Goal: Use online tool/utility: Utilize a website feature to perform a specific function

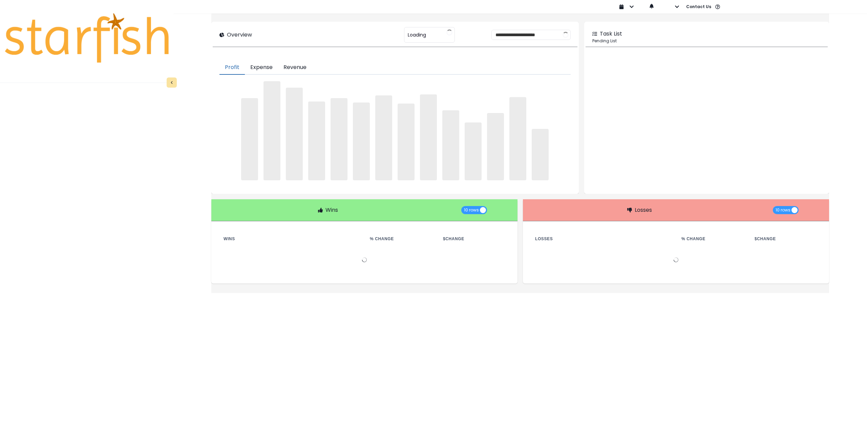
type input "********"
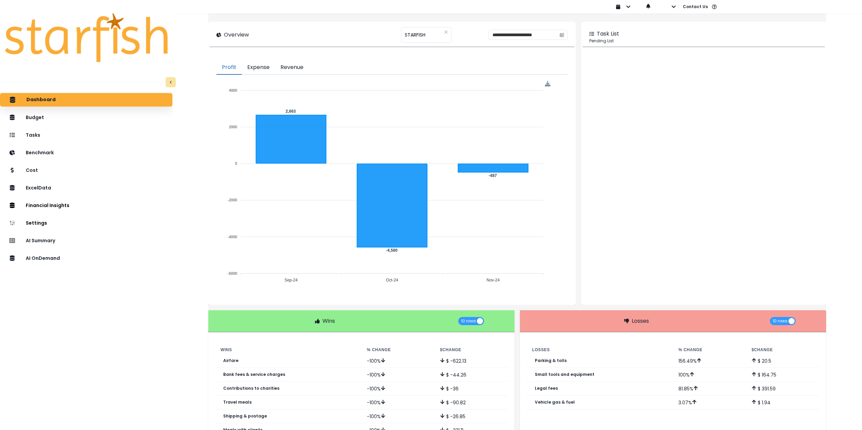
click at [80, 353] on div "Dashboard Budget Tasks Benchmark Cost ExcelData Financial Insights Location Ana…" at bounding box center [86, 282] width 172 height 380
click at [59, 261] on p "AI OnDemand" at bounding box center [44, 258] width 36 height 6
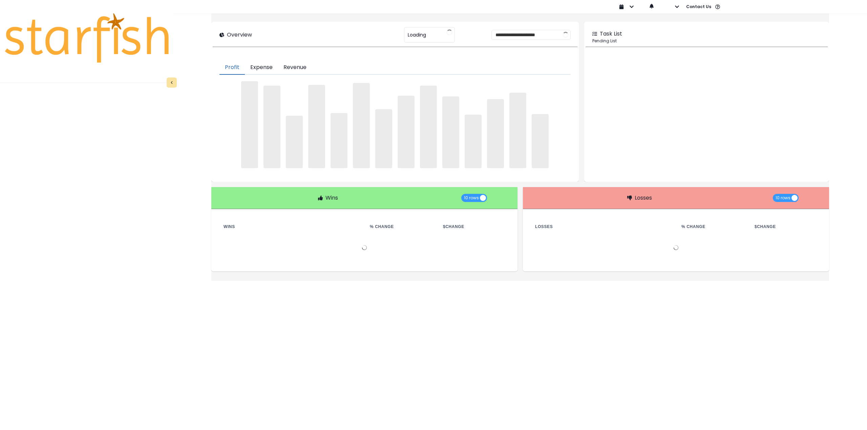
type input "********"
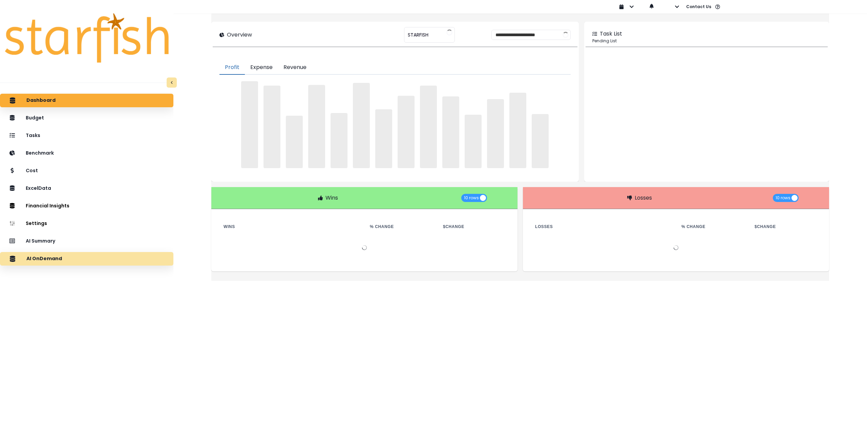
click at [104, 266] on div "AI OnDemand" at bounding box center [86, 259] width 163 height 14
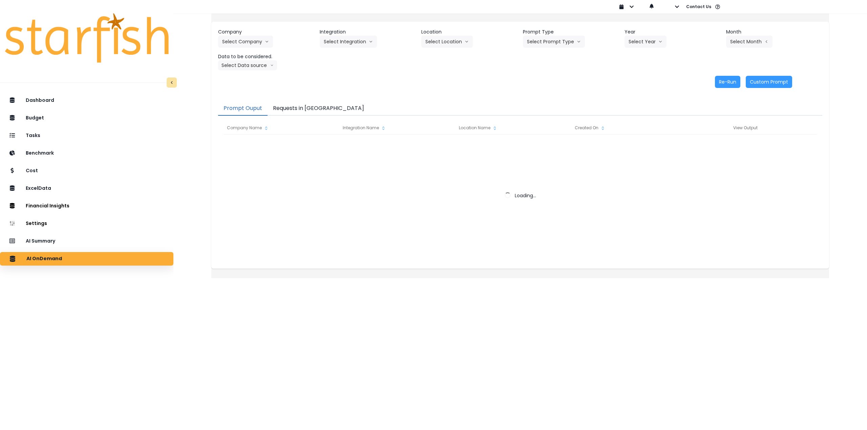
click at [316, 105] on button "Requests in [GEOGRAPHIC_DATA]" at bounding box center [319, 109] width 102 height 14
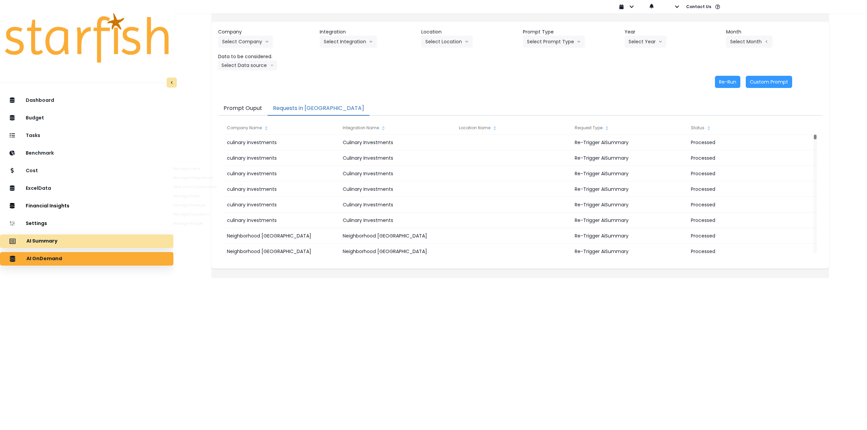
click at [71, 240] on div "AI Summary" at bounding box center [86, 241] width 163 height 14
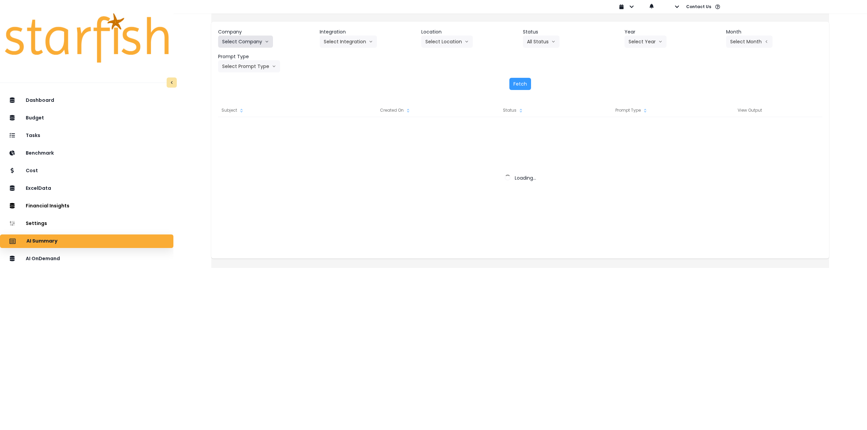
click at [255, 41] on button "Select Company" at bounding box center [245, 42] width 55 height 12
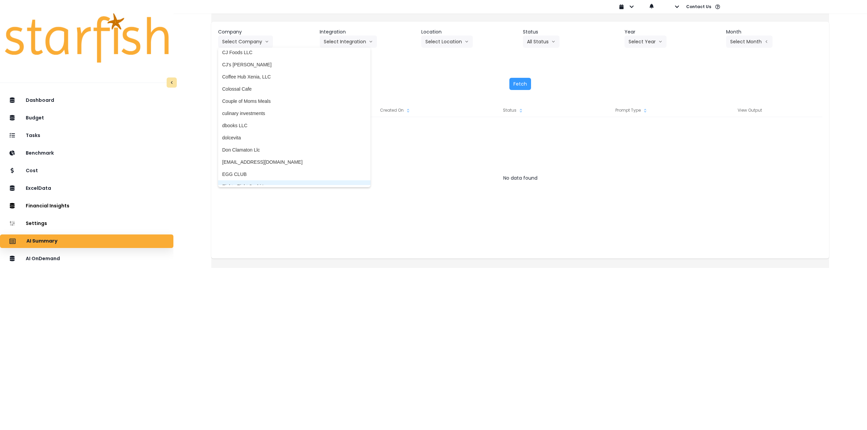
scroll to position [406, 0]
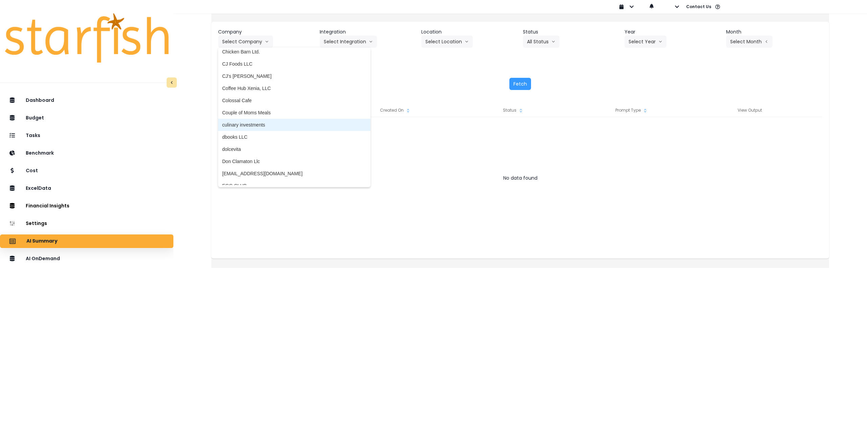
click at [270, 126] on span "culinary investments" at bounding box center [294, 125] width 144 height 7
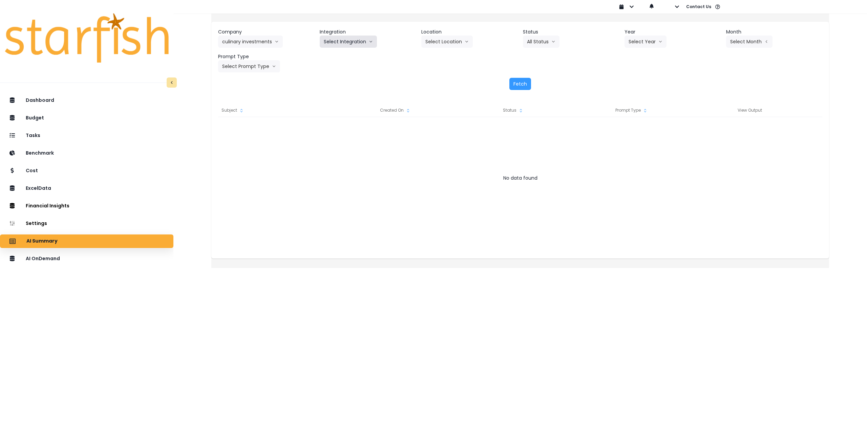
click at [348, 46] on button "Select Integration" at bounding box center [348, 42] width 57 height 12
click at [345, 56] on span "Culinary Investments" at bounding box center [346, 55] width 44 height 7
click at [453, 42] on button "Select Location" at bounding box center [446, 42] width 51 height 12
click at [445, 55] on span "All Locations" at bounding box center [438, 55] width 27 height 7
click at [654, 39] on button "Select Year" at bounding box center [645, 42] width 42 height 12
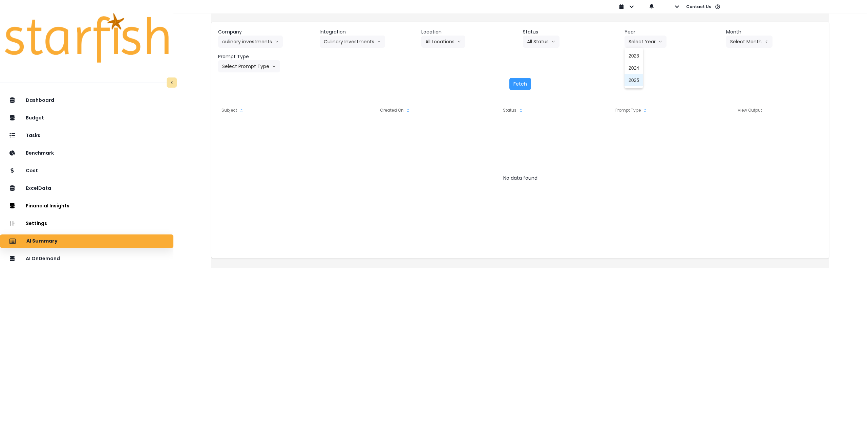
click at [632, 82] on span "2025" at bounding box center [633, 80] width 10 height 7
click at [755, 44] on button "Select Month" at bounding box center [749, 42] width 46 height 12
click at [709, 108] on span "June" at bounding box center [715, 104] width 13 height 7
click at [267, 67] on button "Select Prompt Type" at bounding box center [249, 66] width 62 height 12
click at [256, 131] on span "Monthly Summary" at bounding box center [241, 129] width 38 height 7
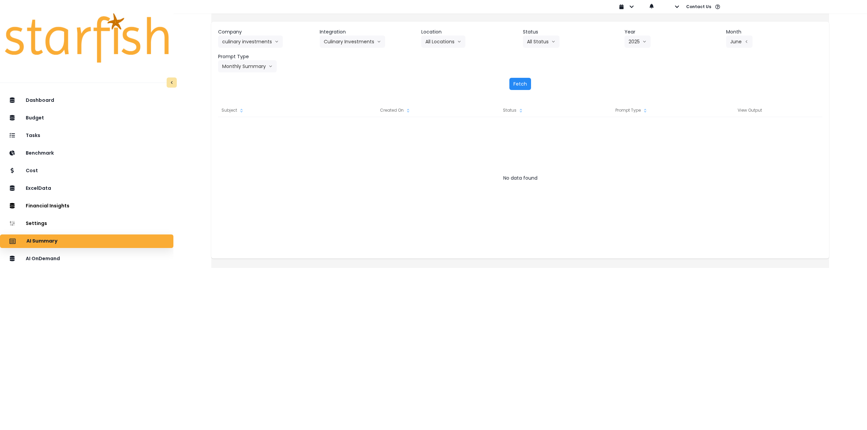
click at [516, 85] on button "Fetch" at bounding box center [520, 84] width 22 height 12
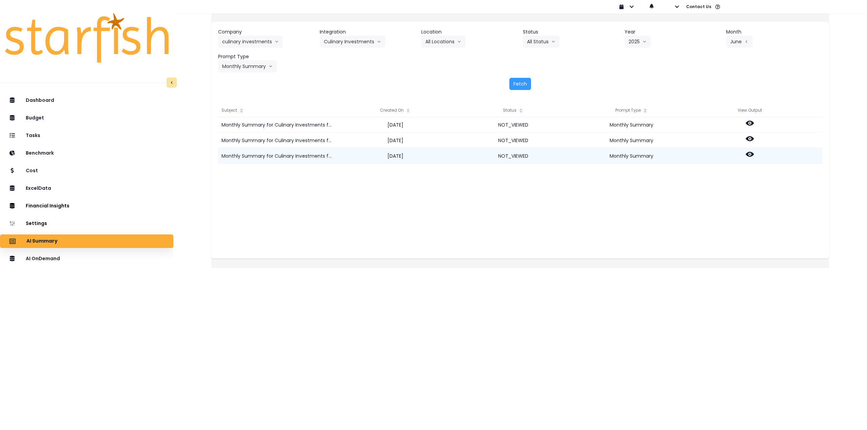
click at [754, 155] on icon at bounding box center [750, 154] width 8 height 5
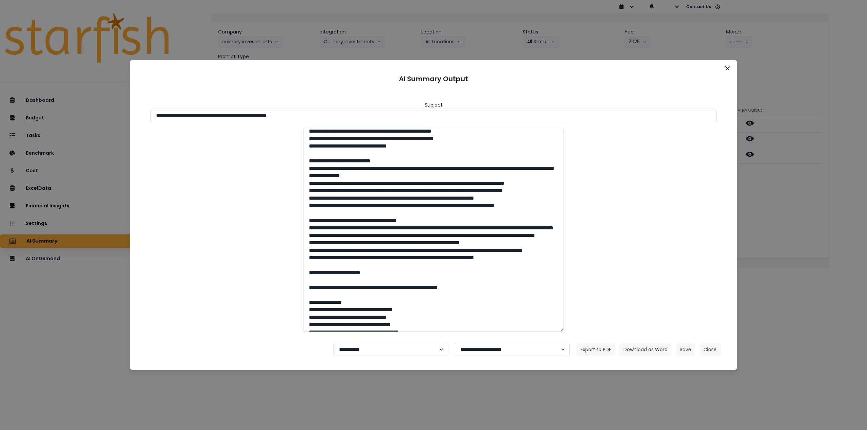
scroll to position [0, 0]
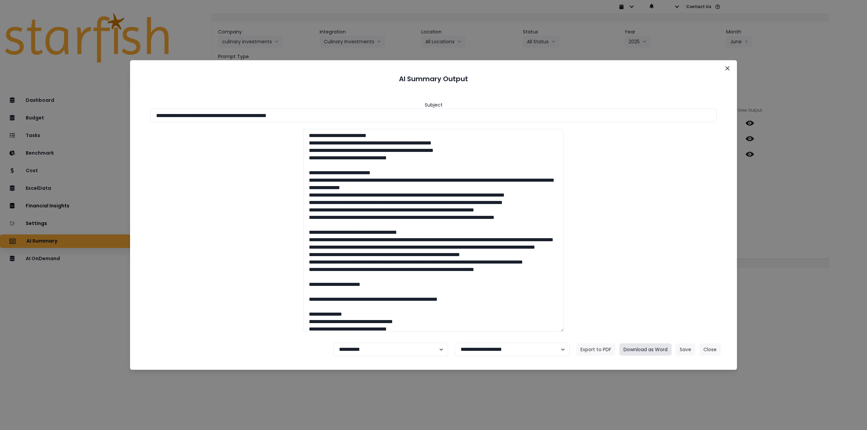
click at [659, 349] on button "Download as Word" at bounding box center [645, 350] width 52 height 12
click at [378, 344] on select "**********" at bounding box center [390, 350] width 115 height 14
select select "********"
click at [333, 343] on select "**********" at bounding box center [390, 350] width 115 height 14
click at [683, 351] on button "Save" at bounding box center [686, 350] width 20 height 12
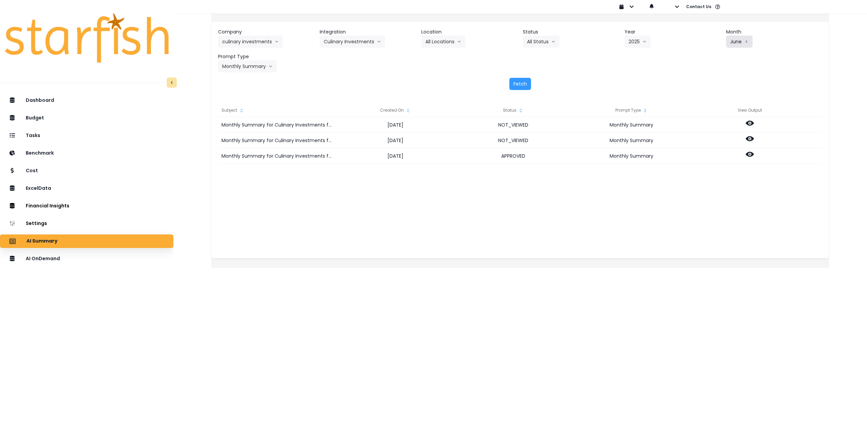
click at [732, 41] on button "June" at bounding box center [739, 42] width 26 height 12
drag, startPoint x: 706, startPoint y: 117, endPoint x: 692, endPoint y: 116, distance: 14.3
click at [709, 118] on span "July" at bounding box center [715, 116] width 13 height 7
click at [529, 86] on button "Fetch" at bounding box center [520, 84] width 22 height 12
click at [753, 154] on icon at bounding box center [750, 154] width 8 height 5
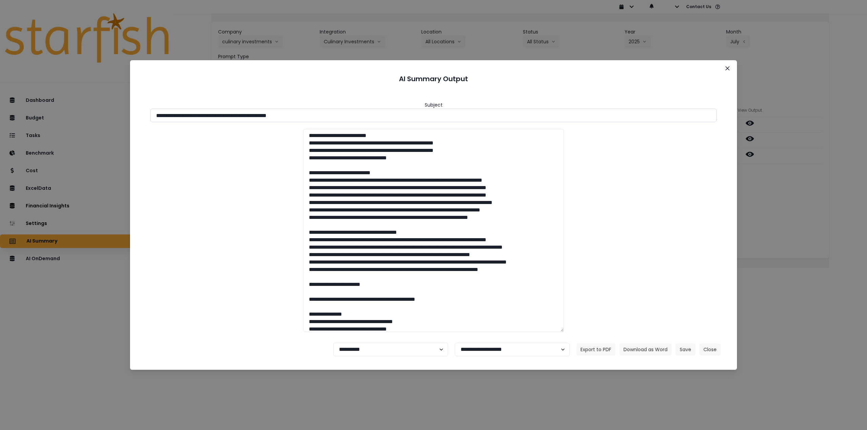
drag, startPoint x: 216, startPoint y: 117, endPoint x: 368, endPoint y: 114, distance: 151.4
click at [368, 114] on input "**********" at bounding box center [433, 116] width 566 height 14
click at [636, 344] on button "Download as Word" at bounding box center [645, 350] width 52 height 12
click at [728, 69] on icon "Close" at bounding box center [727, 68] width 4 height 4
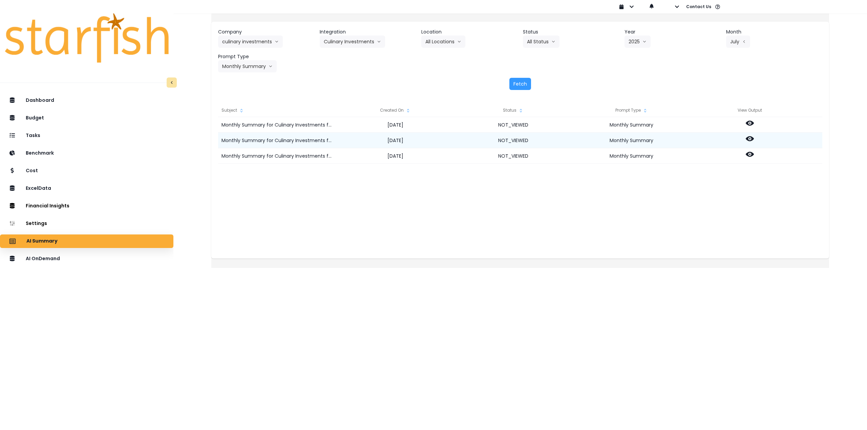
click at [754, 140] on icon at bounding box center [750, 139] width 8 height 8
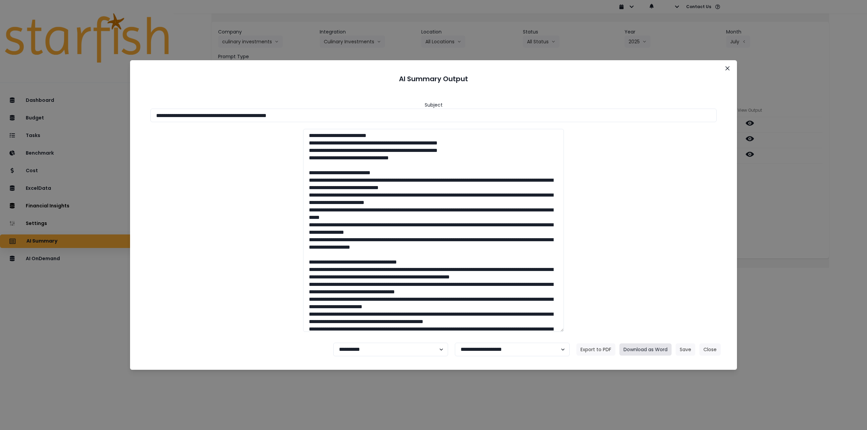
click at [632, 348] on button "Download as Word" at bounding box center [645, 350] width 52 height 12
drag, startPoint x: 729, startPoint y: 67, endPoint x: 742, endPoint y: 109, distance: 44.6
click at [729, 67] on icon "Close" at bounding box center [727, 68] width 4 height 4
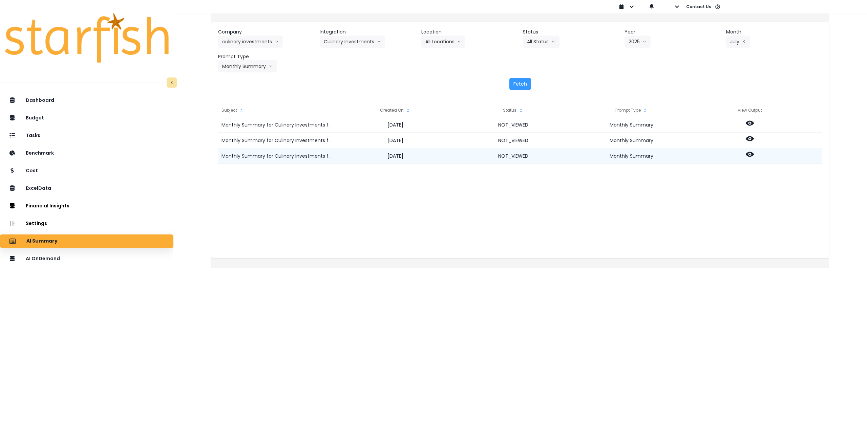
click at [754, 152] on icon at bounding box center [750, 154] width 8 height 8
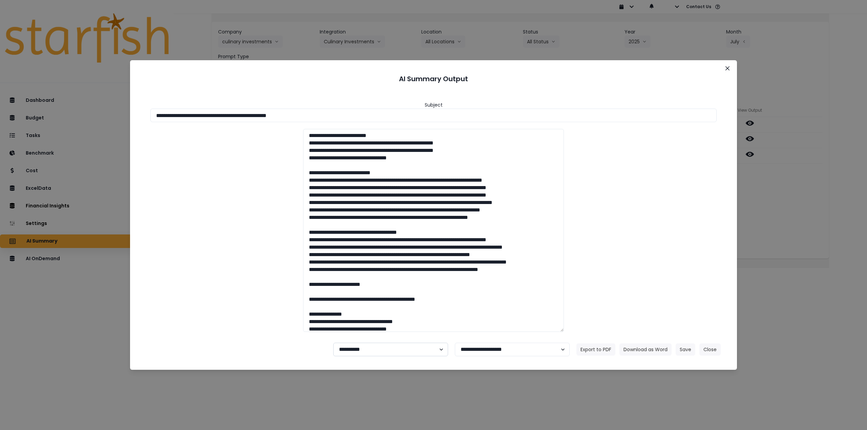
click at [354, 350] on select "**********" at bounding box center [390, 350] width 115 height 14
select select "********"
click at [333, 343] on select "**********" at bounding box center [390, 350] width 115 height 14
click at [680, 348] on button "Save" at bounding box center [686, 350] width 20 height 12
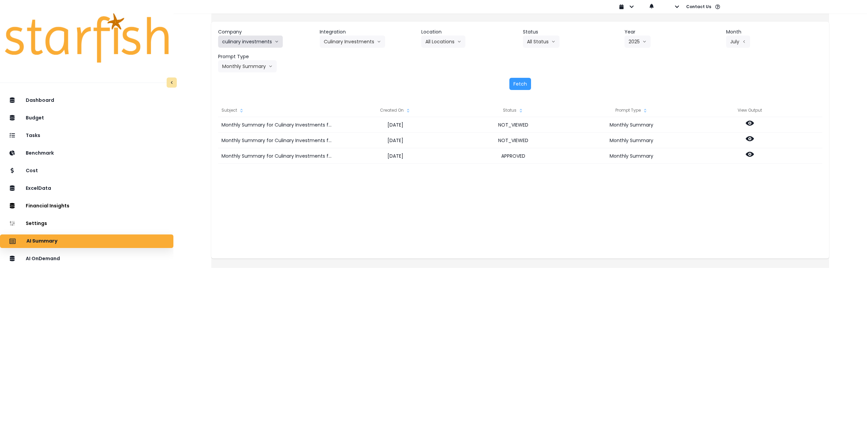
click at [252, 39] on button "culinary investments" at bounding box center [250, 42] width 65 height 12
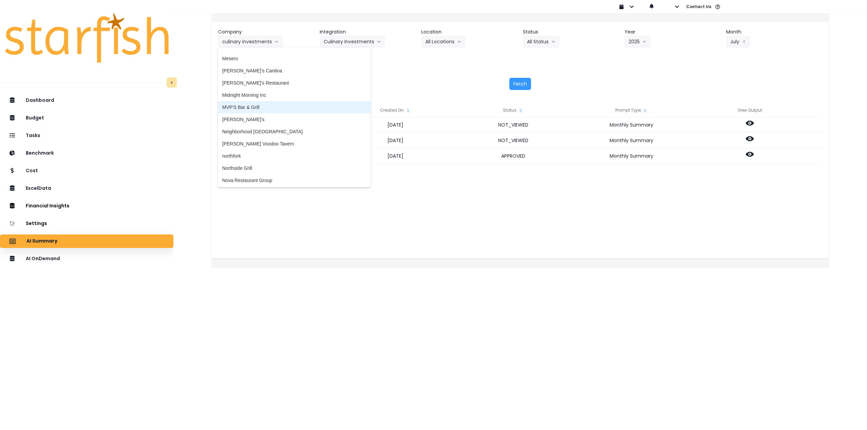
scroll to position [1050, 0]
click at [273, 128] on span "Neighborhood Tap House" at bounding box center [294, 127] width 144 height 7
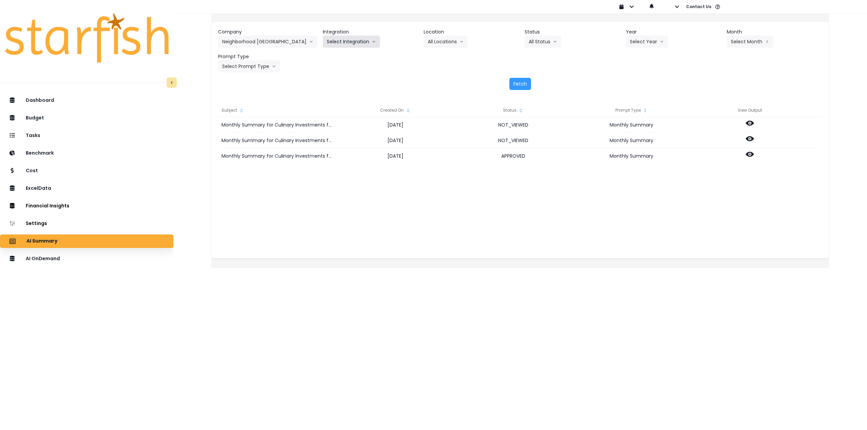
click at [361, 47] on button "Select Integration" at bounding box center [351, 42] width 57 height 12
click at [356, 56] on span "Neighborhood Tap House Carnes" at bounding box center [392, 55] width 131 height 7
click at [647, 44] on button "Select Year" at bounding box center [668, 42] width 42 height 12
click at [651, 78] on span "2025" at bounding box center [656, 80] width 10 height 7
click at [737, 47] on button "Select Month" at bounding box center [760, 42] width 46 height 12
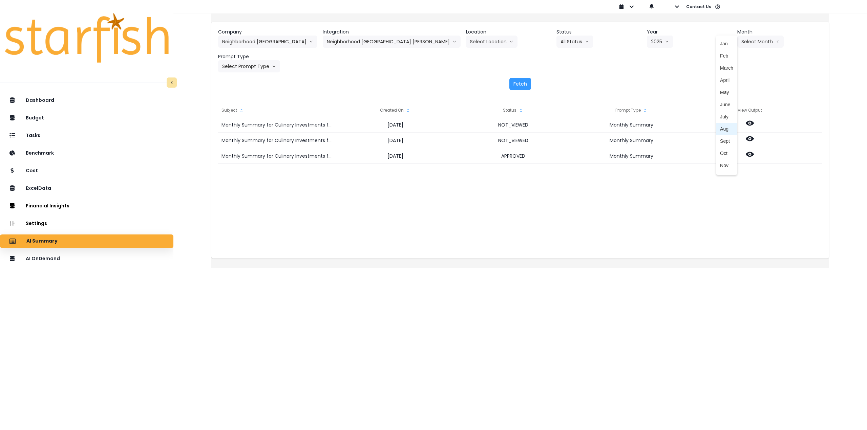
drag, startPoint x: 709, startPoint y: 128, endPoint x: 683, endPoint y: 124, distance: 27.0
click at [720, 128] on span "Aug" at bounding box center [726, 129] width 13 height 7
click at [260, 66] on button "Select Prompt Type" at bounding box center [249, 66] width 62 height 12
drag, startPoint x: 259, startPoint y: 131, endPoint x: 350, endPoint y: 113, distance: 92.8
click at [259, 131] on span "Monthly Summary" at bounding box center [241, 129] width 38 height 7
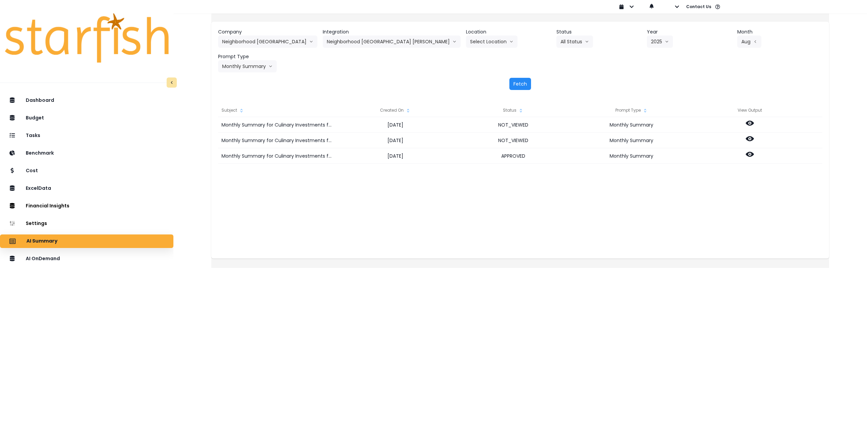
click at [518, 82] on button "Fetch" at bounding box center [520, 84] width 22 height 12
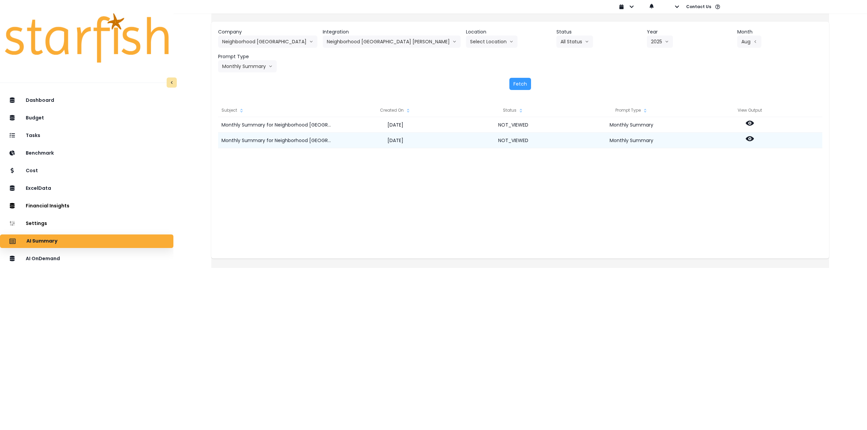
click at [752, 137] on div at bounding box center [749, 141] width 118 height 16
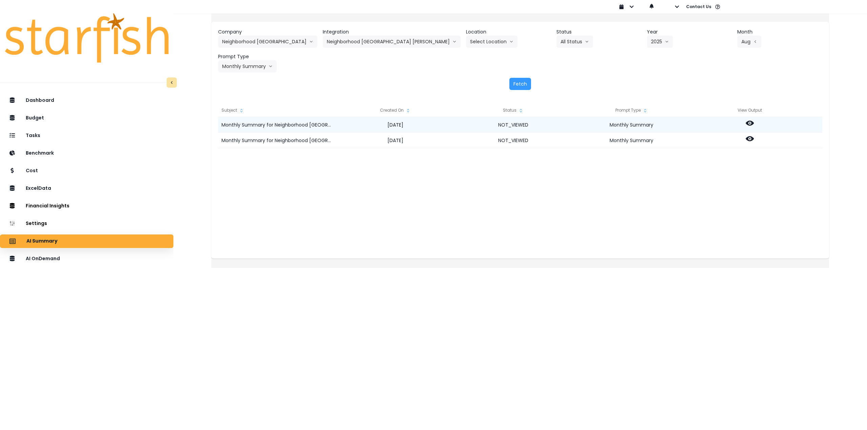
click at [752, 123] on icon at bounding box center [750, 123] width 8 height 5
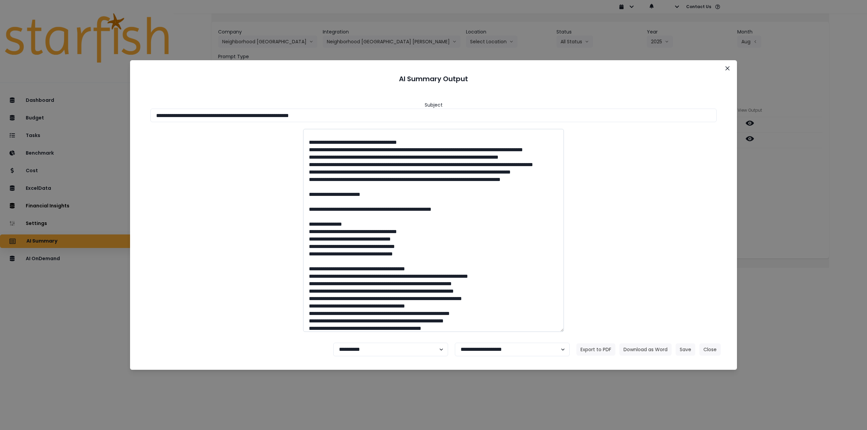
scroll to position [102, 0]
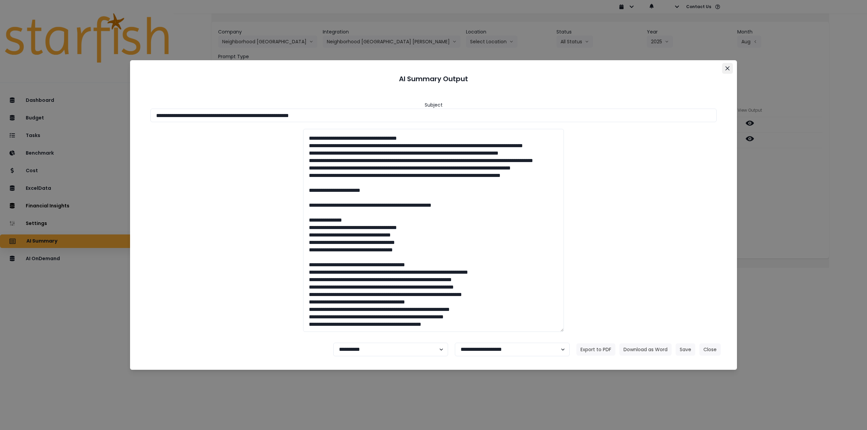
click at [726, 68] on icon "Close" at bounding box center [727, 68] width 4 height 4
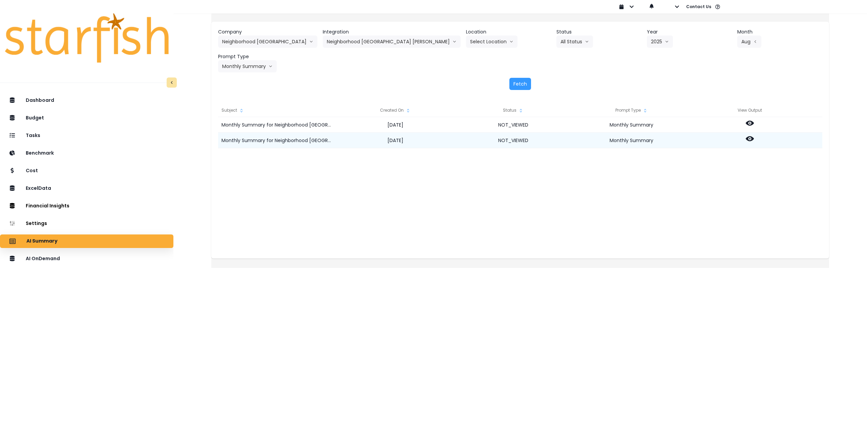
click at [754, 136] on icon at bounding box center [750, 139] width 8 height 8
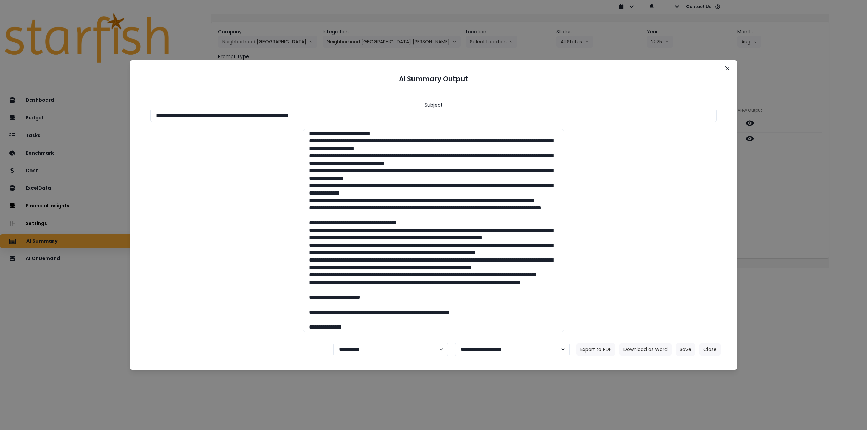
scroll to position [68, 0]
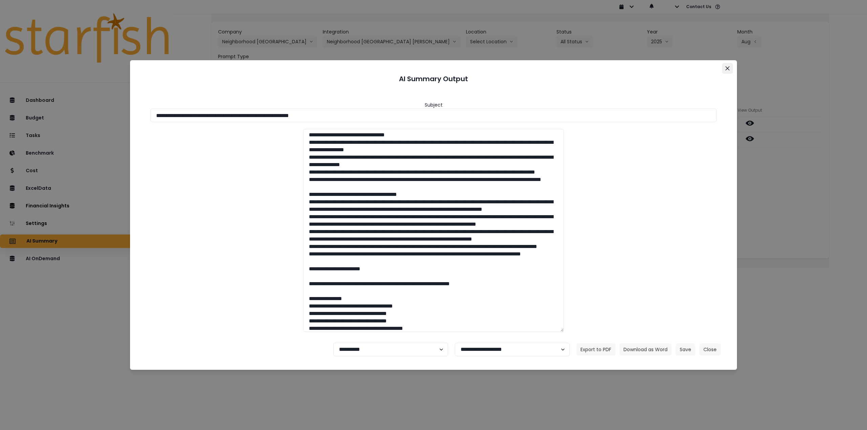
click at [725, 70] on button "Close" at bounding box center [727, 68] width 11 height 11
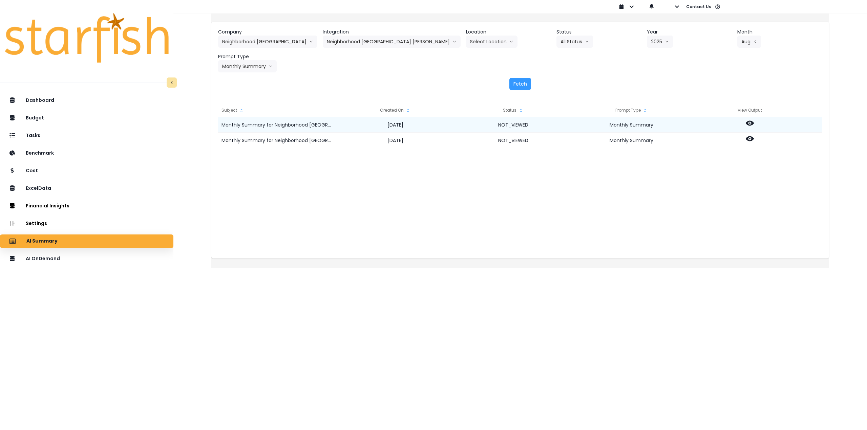
click at [754, 122] on icon at bounding box center [750, 123] width 8 height 5
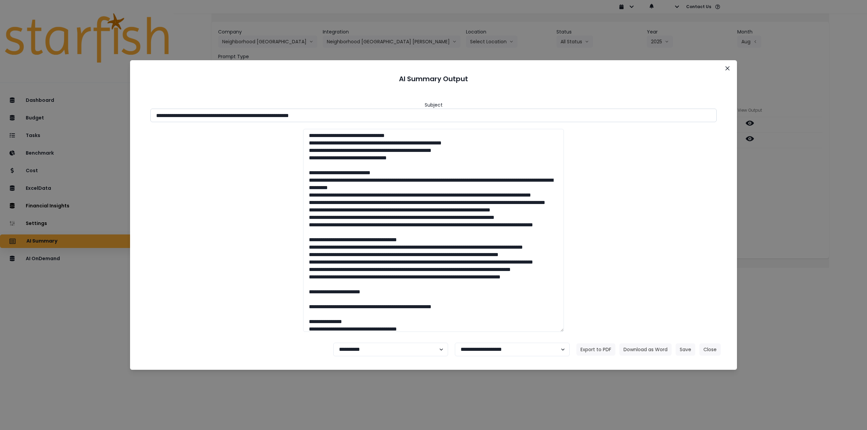
drag, startPoint x: 217, startPoint y: 115, endPoint x: 424, endPoint y: 117, distance: 206.9
click at [424, 117] on input "**********" at bounding box center [433, 116] width 566 height 14
click at [643, 353] on button "Download as Word" at bounding box center [645, 350] width 52 height 12
click at [780, 244] on div "**********" at bounding box center [433, 215] width 867 height 430
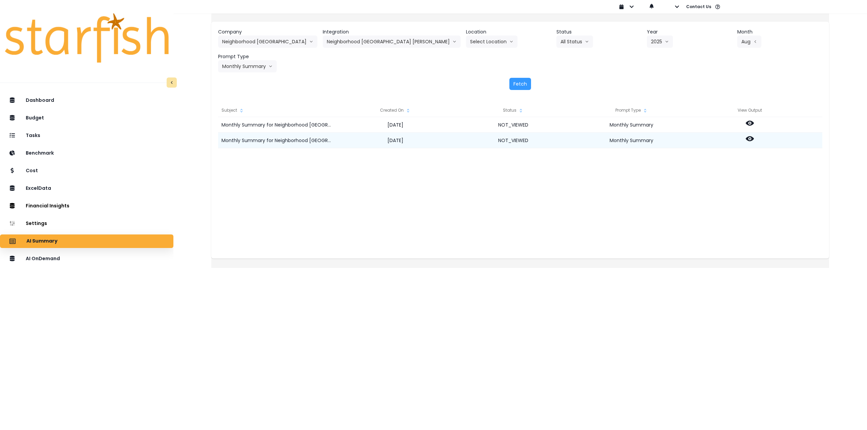
click at [754, 141] on icon at bounding box center [750, 138] width 8 height 5
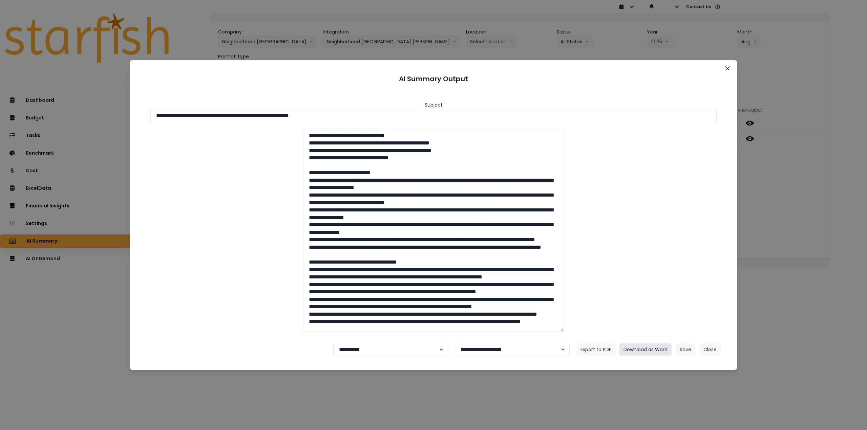
click at [653, 346] on button "Download as Word" at bounding box center [645, 350] width 52 height 12
click at [730, 67] on button "Close" at bounding box center [727, 68] width 11 height 11
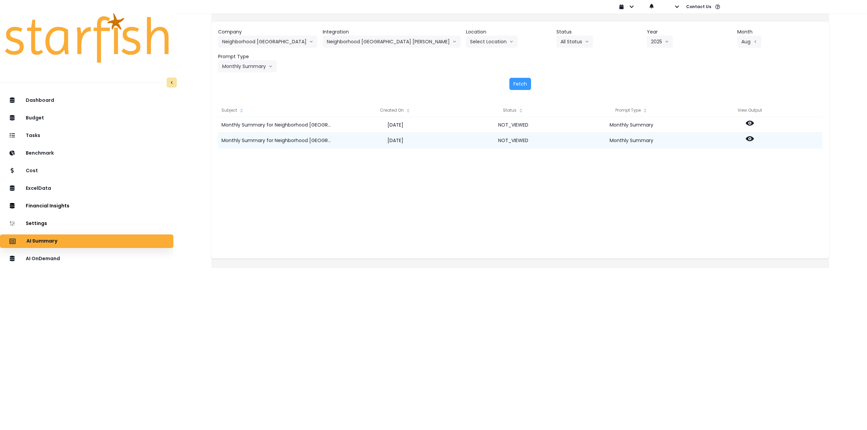
click at [754, 139] on icon at bounding box center [750, 138] width 8 height 5
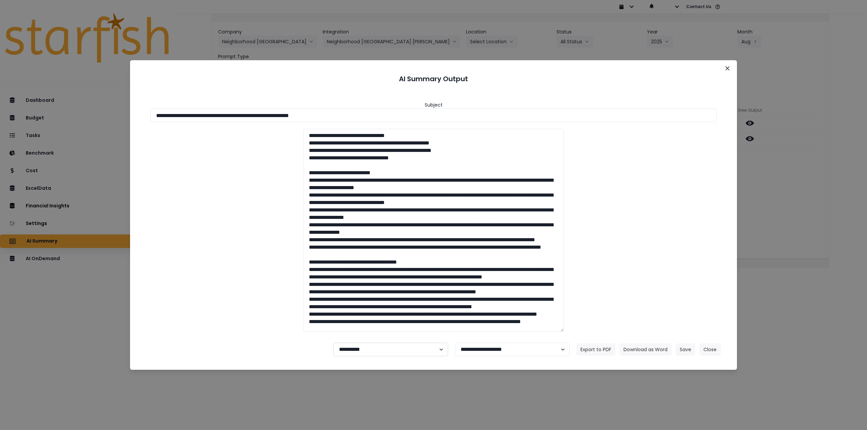
click at [381, 350] on select "**********" at bounding box center [390, 350] width 115 height 14
select select "********"
click at [333, 343] on select "**********" at bounding box center [390, 350] width 115 height 14
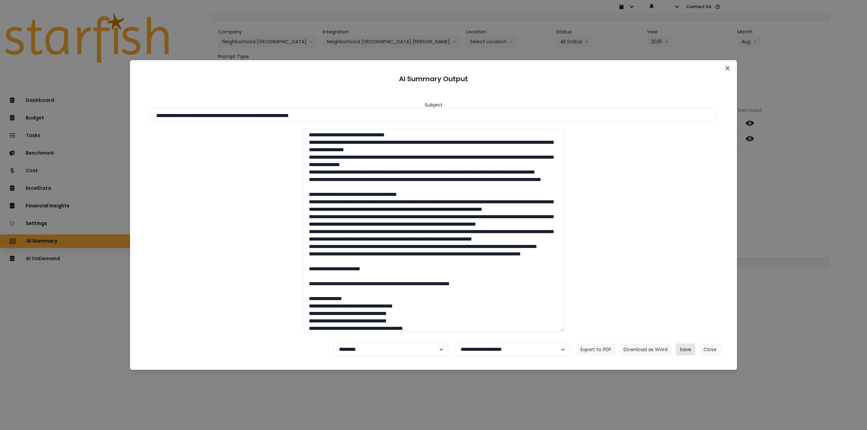
click at [684, 350] on button "Save" at bounding box center [686, 350] width 20 height 12
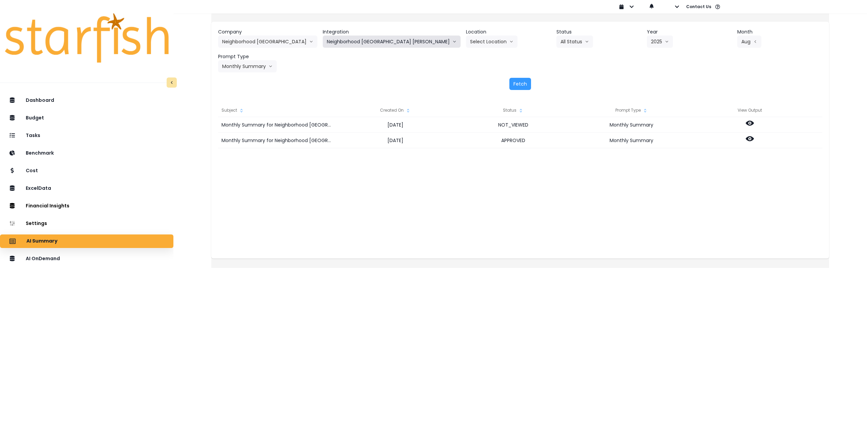
click at [390, 40] on button "Neighborhood Tap House Carnes" at bounding box center [392, 42] width 138 height 12
click at [388, 65] on span "Neighborhood Tap House Dorchester" at bounding box center [392, 68] width 131 height 7
click at [653, 42] on button "Select Year" at bounding box center [674, 42] width 42 height 12
click at [657, 82] on span "2025" at bounding box center [662, 80] width 10 height 7
click at [740, 44] on button "Select Month" at bounding box center [763, 42] width 46 height 12
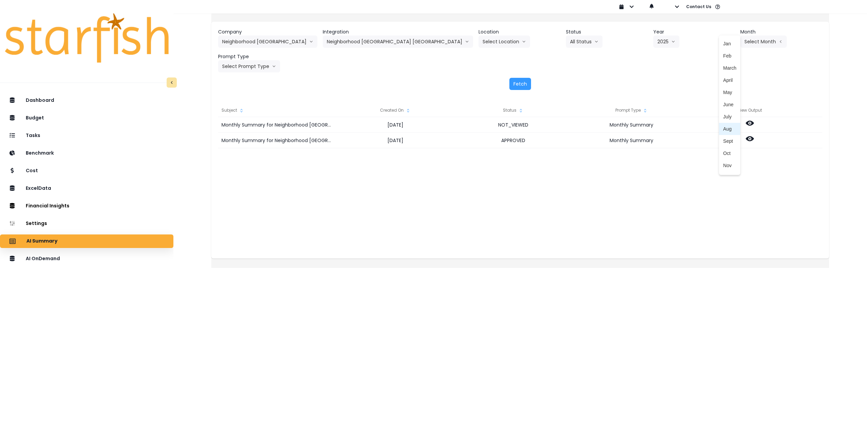
click at [723, 129] on span "Aug" at bounding box center [729, 129] width 13 height 7
click at [266, 69] on button "Select Prompt Type" at bounding box center [249, 66] width 62 height 12
click at [257, 131] on span "Monthly Summary" at bounding box center [241, 129] width 38 height 7
click at [516, 85] on button "Fetch" at bounding box center [520, 84] width 22 height 12
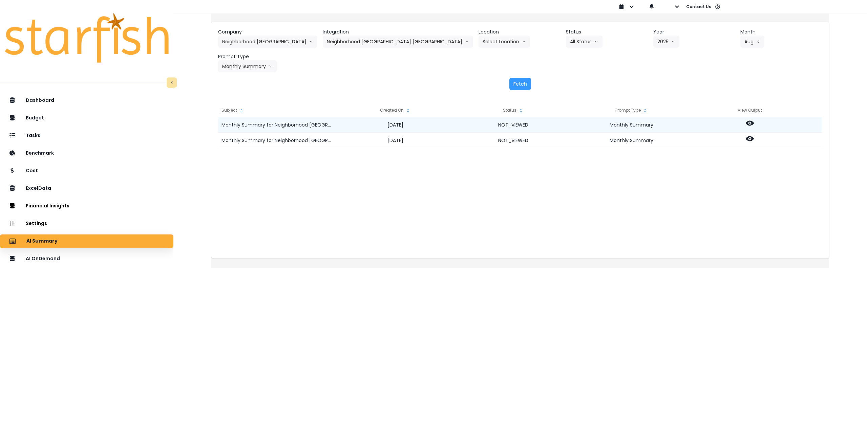
click at [754, 123] on icon at bounding box center [750, 123] width 8 height 5
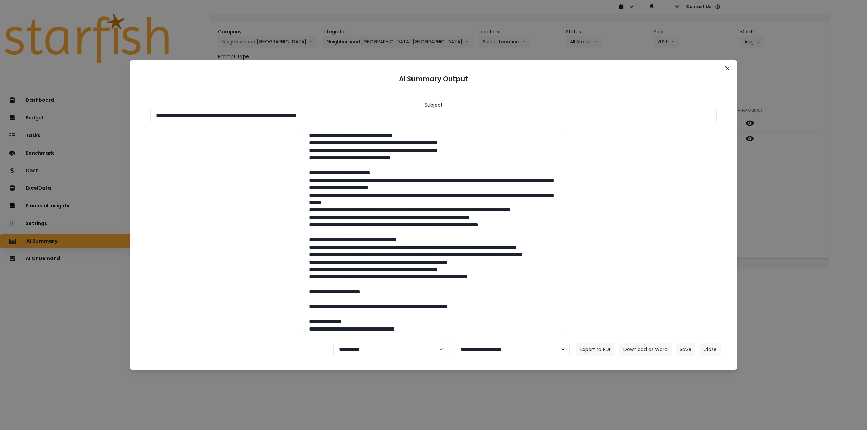
drag, startPoint x: 216, startPoint y: 114, endPoint x: 471, endPoint y: 97, distance: 254.9
click at [471, 97] on div "**********" at bounding box center [433, 213] width 591 height 248
click at [650, 349] on button "Download as Word" at bounding box center [645, 350] width 52 height 12
click at [809, 203] on div "**********" at bounding box center [433, 215] width 867 height 430
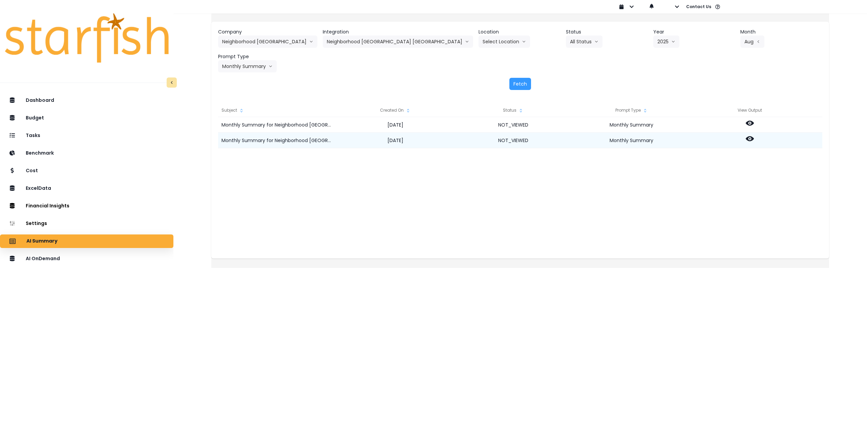
click at [754, 137] on icon at bounding box center [750, 138] width 8 height 5
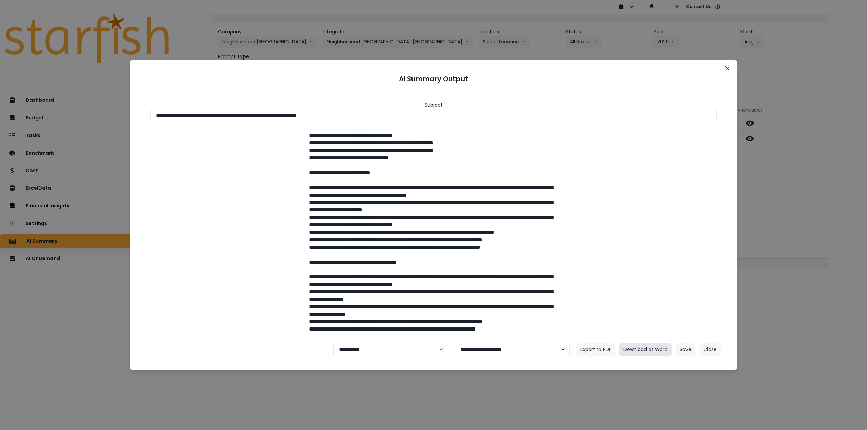
click at [634, 346] on button "Download as Word" at bounding box center [645, 350] width 52 height 12
click at [726, 69] on icon "Close" at bounding box center [727, 68] width 4 height 4
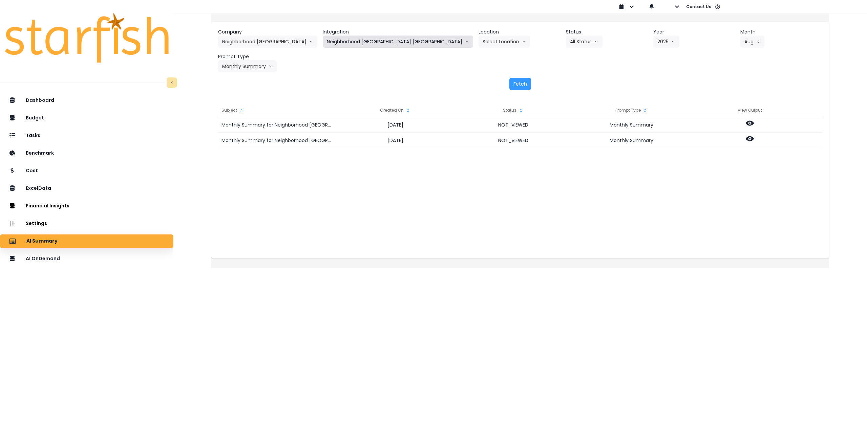
click at [395, 47] on button "Neighborhood Tap House Dorchester" at bounding box center [398, 42] width 150 height 12
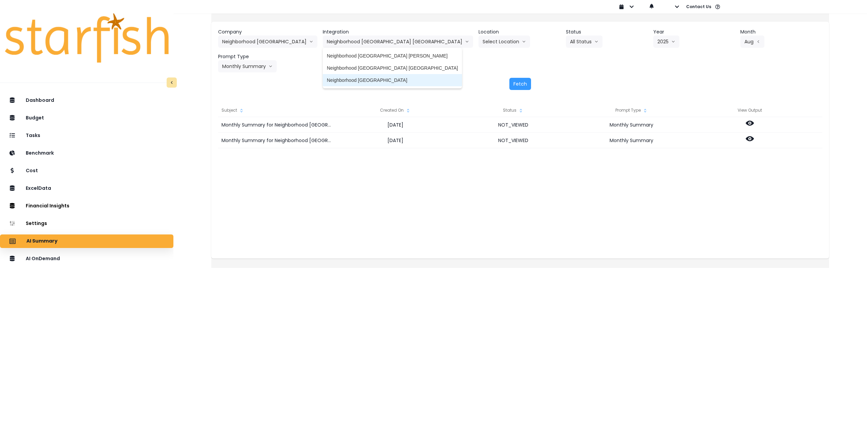
click at [391, 81] on span "Neighborhood Tap House Greenridge" at bounding box center [392, 80] width 131 height 7
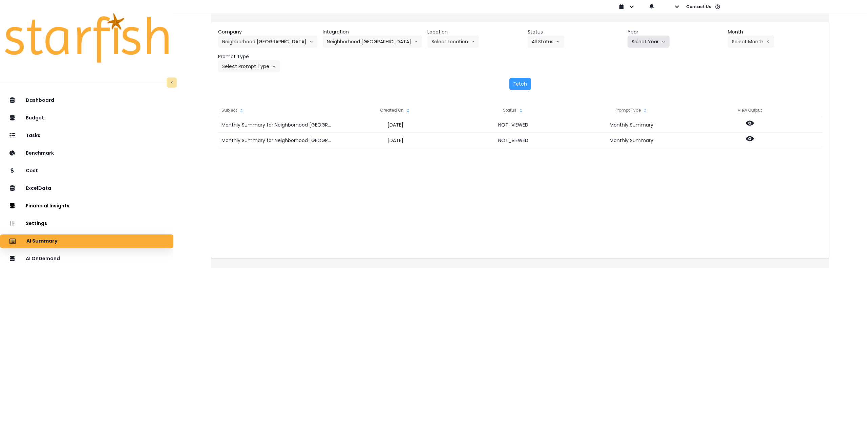
drag, startPoint x: 646, startPoint y: 42, endPoint x: 644, endPoint y: 55, distance: 13.8
click at [646, 42] on button "Select Year" at bounding box center [648, 42] width 42 height 12
click at [638, 82] on span "2025" at bounding box center [637, 80] width 10 height 7
click at [751, 44] on button "Select Month" at bounding box center [751, 42] width 46 height 12
click at [710, 130] on span "Aug" at bounding box center [716, 129] width 13 height 7
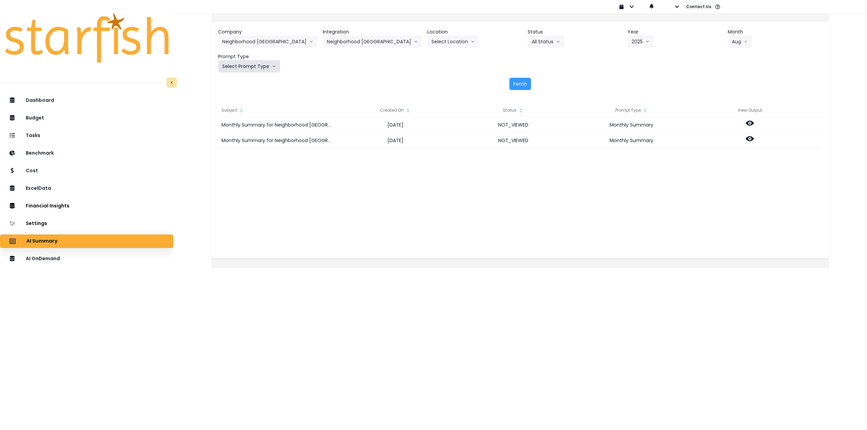
click at [258, 67] on button "Select Prompt Type" at bounding box center [249, 66] width 62 height 12
click at [254, 128] on span "Monthly Summary" at bounding box center [241, 129] width 38 height 7
click at [525, 83] on button "Fetch" at bounding box center [520, 84] width 22 height 12
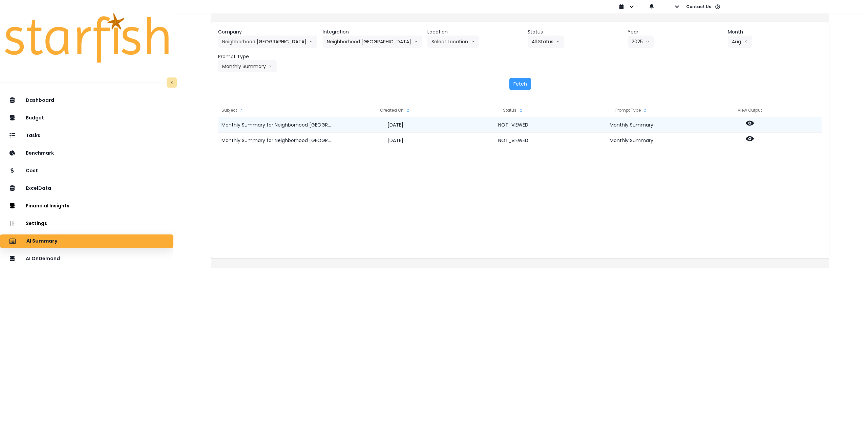
click at [754, 120] on icon at bounding box center [750, 123] width 8 height 8
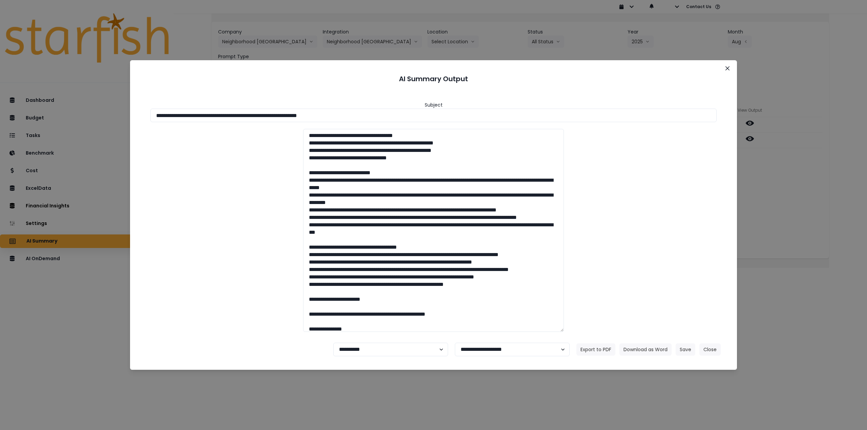
drag, startPoint x: 216, startPoint y: 115, endPoint x: 425, endPoint y: 108, distance: 208.7
click at [425, 108] on div "**********" at bounding box center [433, 112] width 566 height 21
click at [659, 349] on button "Download as Word" at bounding box center [645, 350] width 52 height 12
click at [764, 176] on div "**********" at bounding box center [433, 215] width 867 height 430
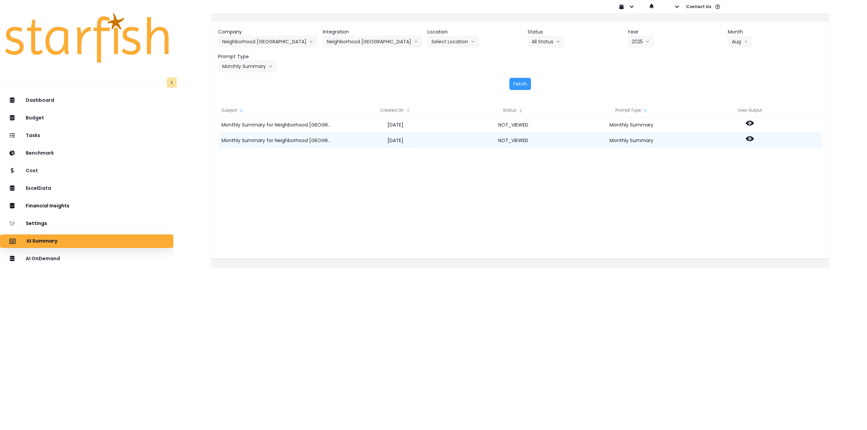
click at [750, 139] on circle at bounding box center [749, 138] width 1 height 1
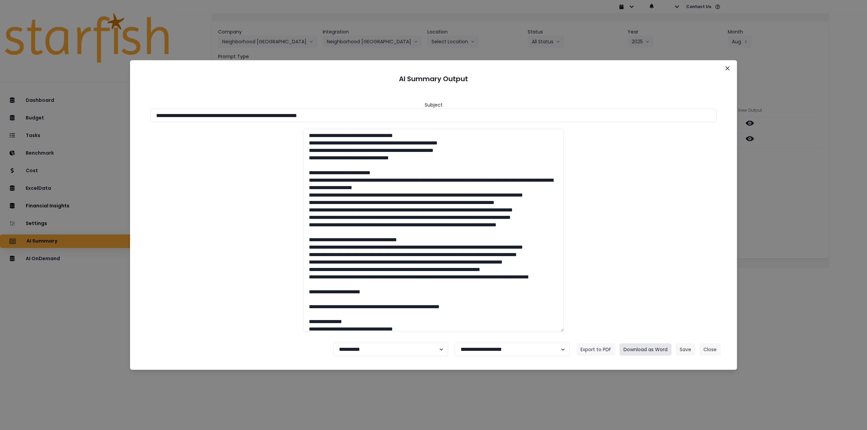
click at [650, 352] on button "Download as Word" at bounding box center [645, 350] width 52 height 12
